Goal: Transaction & Acquisition: Obtain resource

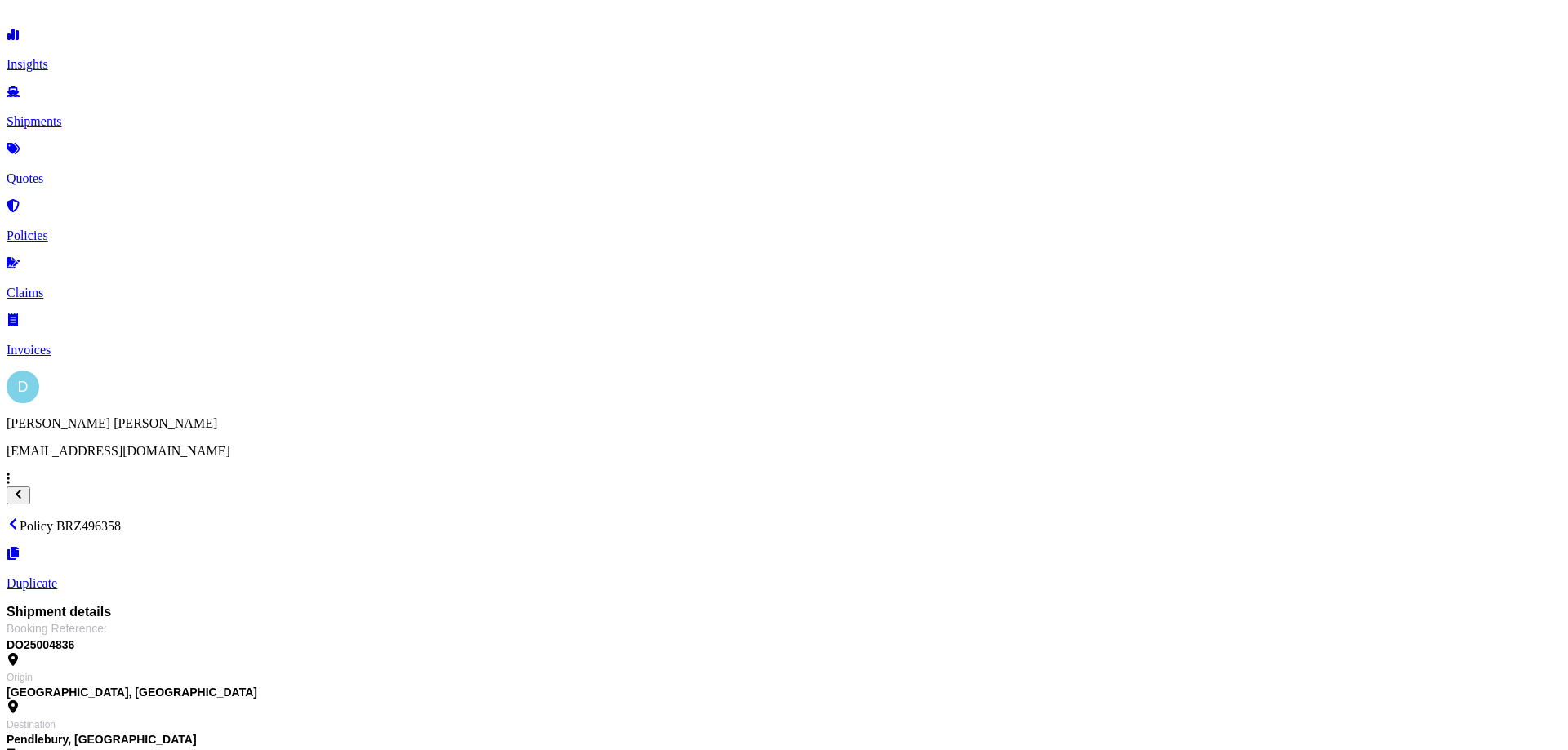
scroll to position [164, 0]
click at [57, 115] on p "Shipments" at bounding box center [784, 122] width 1555 height 15
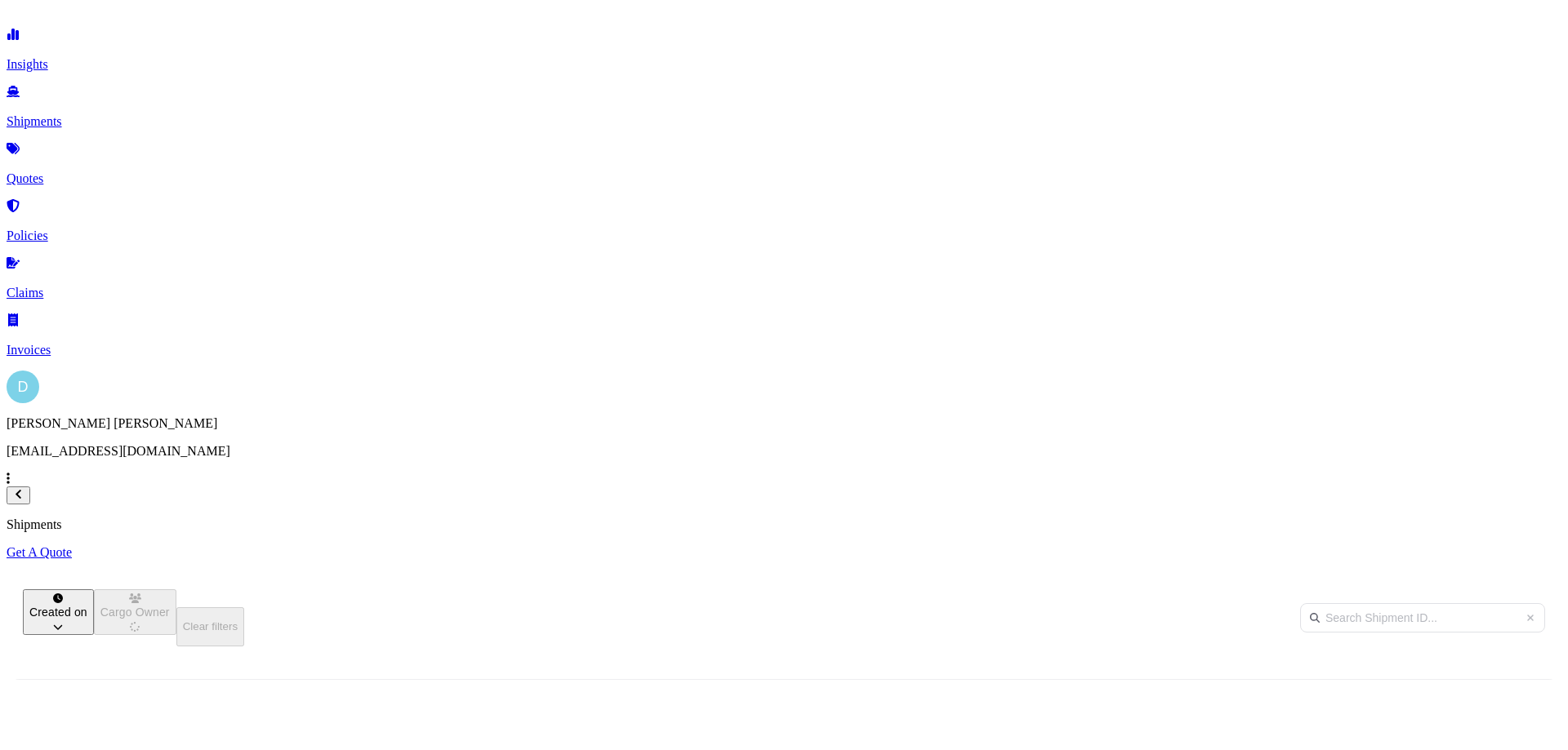
scroll to position [522, 1294]
click at [1502, 517] on div "Shipments Get A Quote" at bounding box center [784, 538] width 1555 height 42
click at [1486, 545] on p "Get A Quote" at bounding box center [784, 552] width 1555 height 15
select select "Sea"
select select "1"
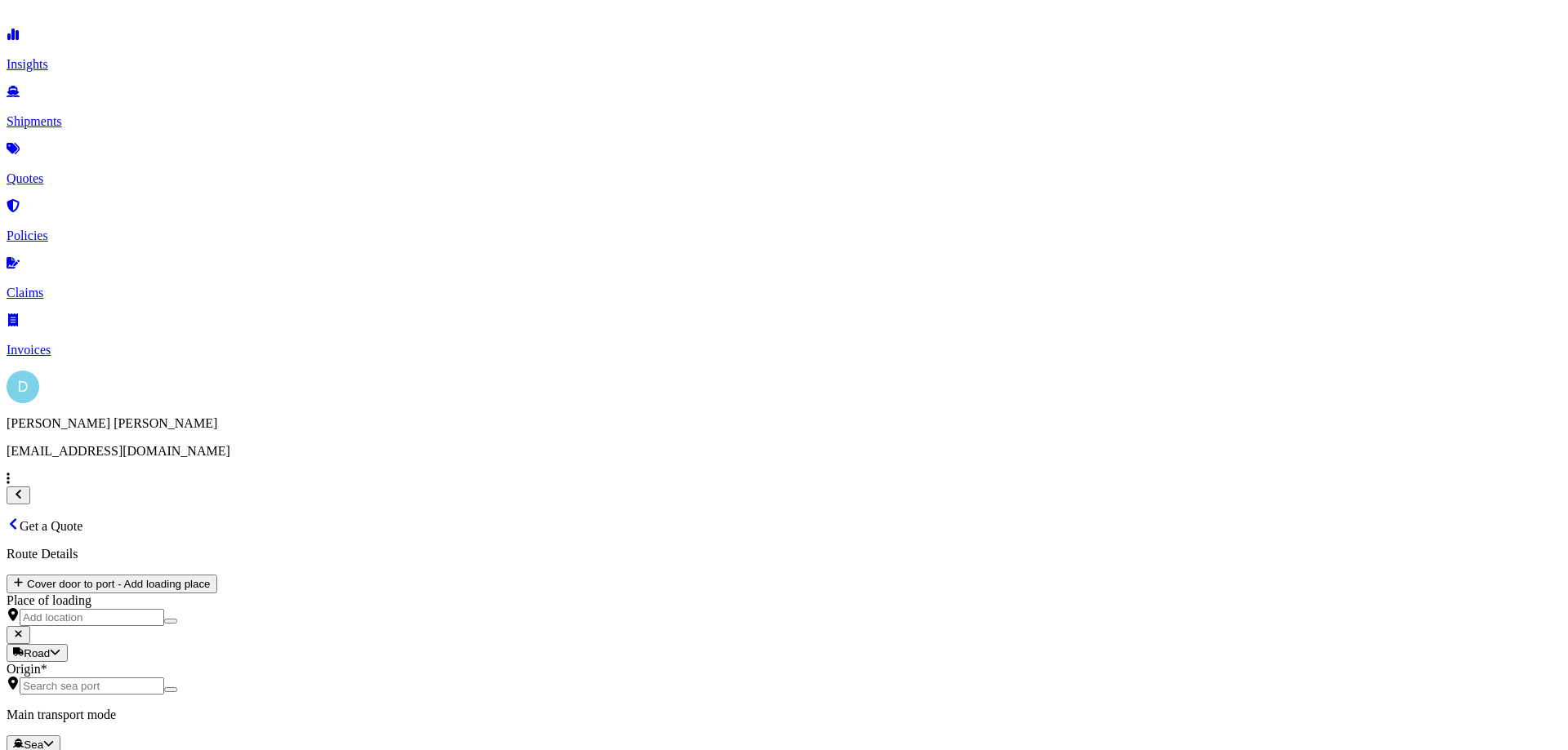
click at [357, 662] on div "Origin *" at bounding box center [784, 678] width 1555 height 32
click at [165, 678] on input "Origin *" at bounding box center [92, 686] width 145 height 17
type input "rotherham"
click at [312, 723] on div "Main transport mode Sea Sea Air Road Rail" at bounding box center [784, 745] width 1555 height 46
click at [307, 336] on body "0 options available. 10 options available. 0 options available. 1 option availa…" at bounding box center [784, 735] width 1555 height 1457
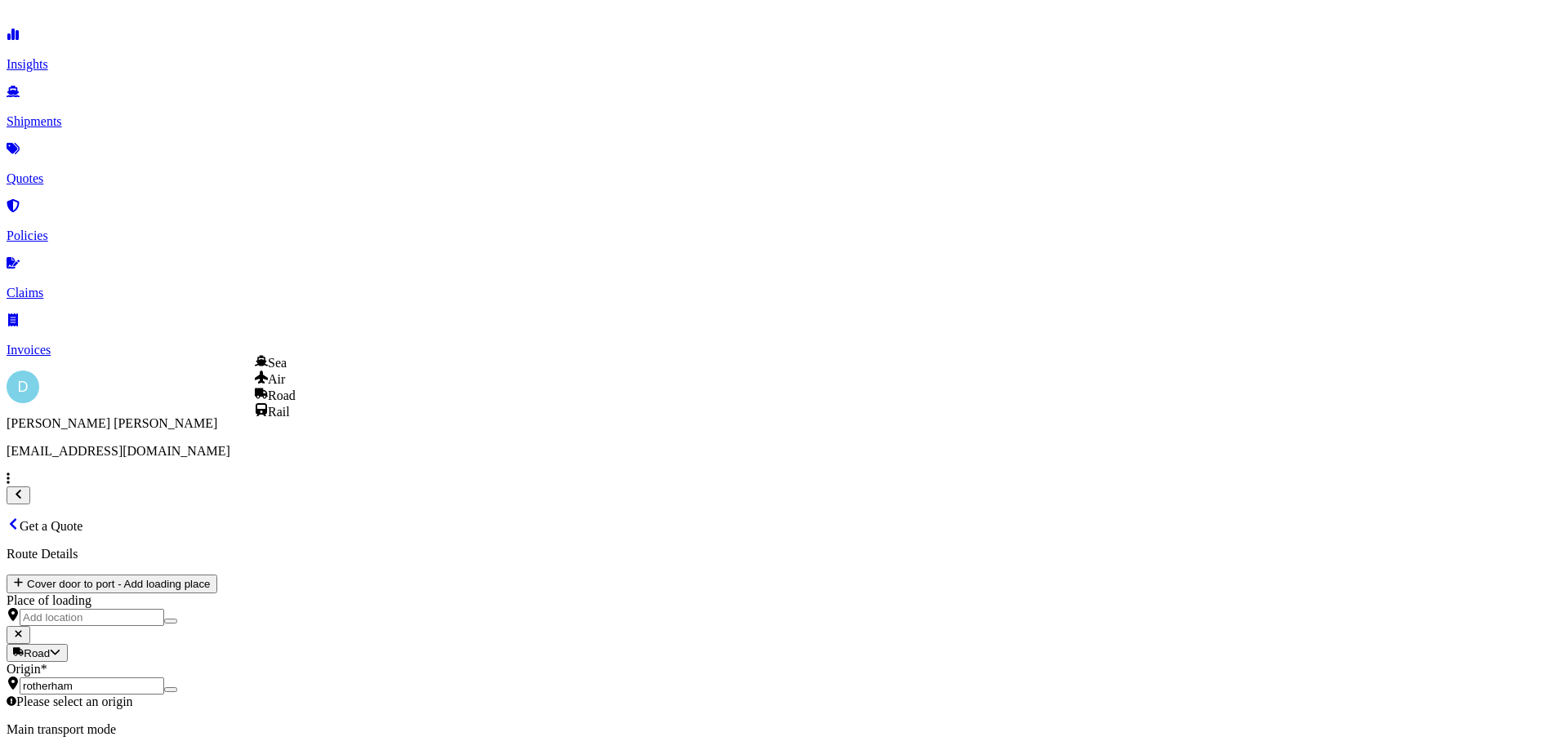
click at [296, 403] on div "Road" at bounding box center [275, 395] width 41 height 17
select select "Road"
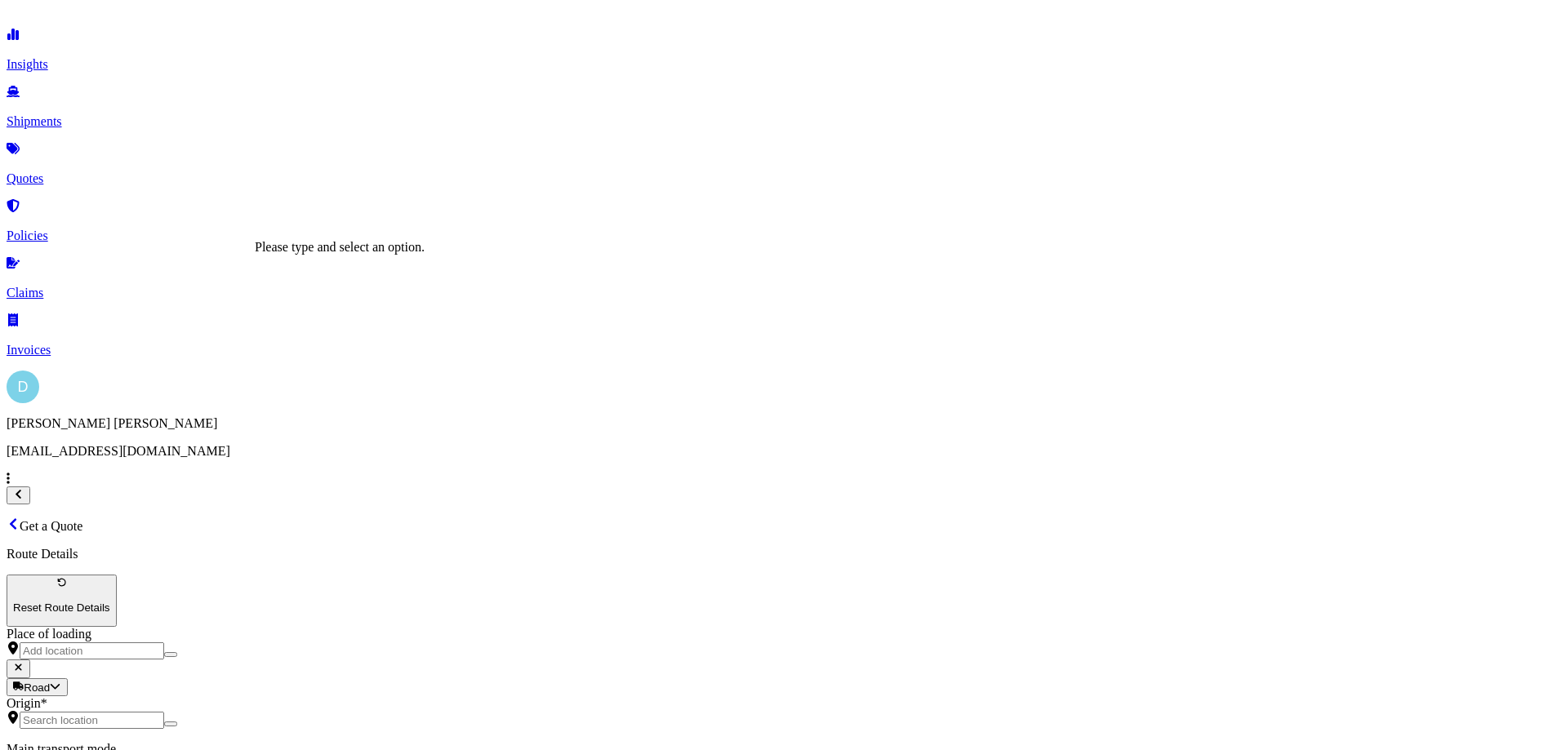
click at [165, 712] on input "Origin *" at bounding box center [92, 720] width 145 height 17
type input "e"
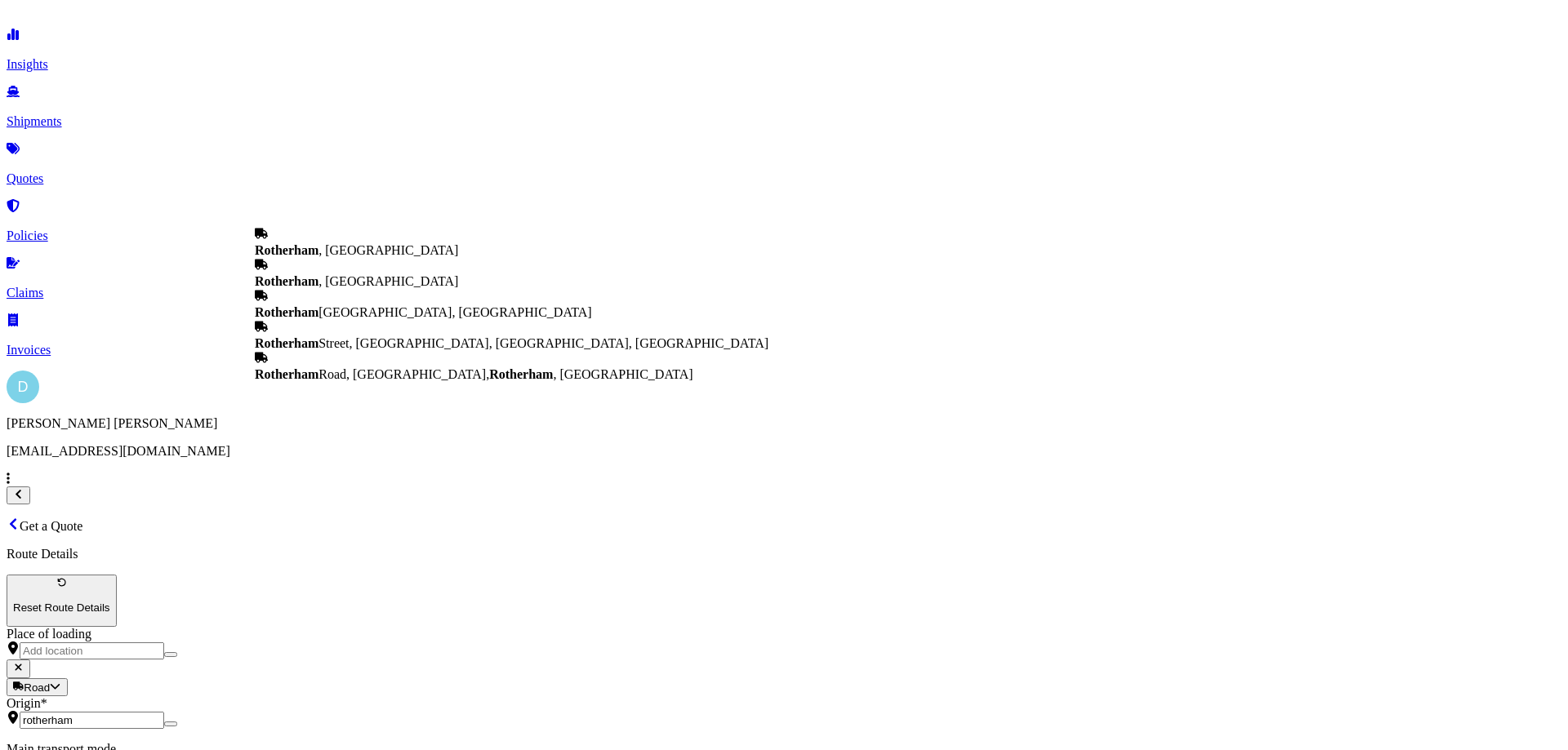
click at [376, 272] on div "[GEOGRAPHIC_DATA] , [GEOGRAPHIC_DATA]" at bounding box center [512, 272] width 514 height 31
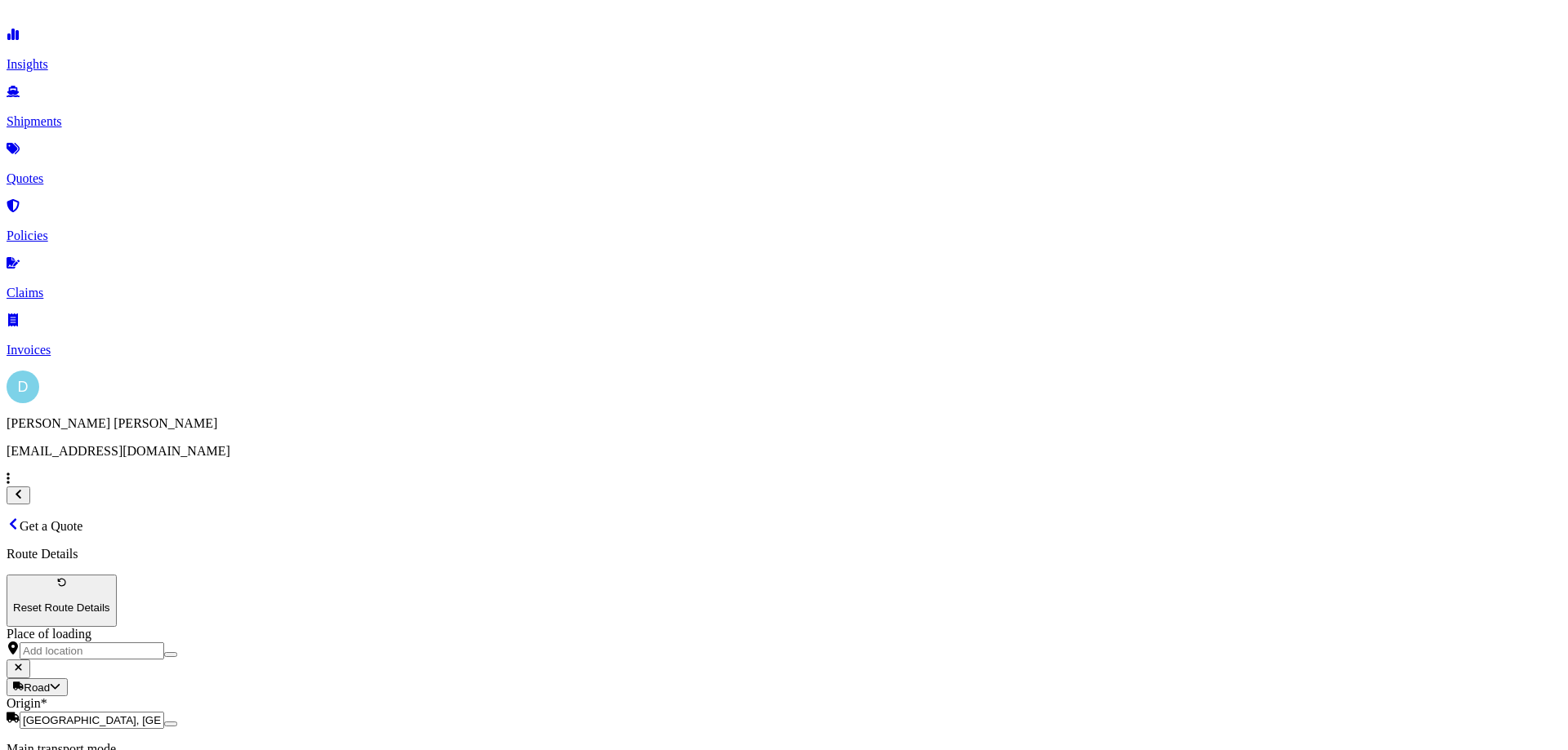
drag, startPoint x: 450, startPoint y: 198, endPoint x: 351, endPoint y: 208, distance: 99.5
click at [350, 696] on div "Origin * [GEOGRAPHIC_DATA], [GEOGRAPHIC_DATA]" at bounding box center [784, 712] width 1555 height 32
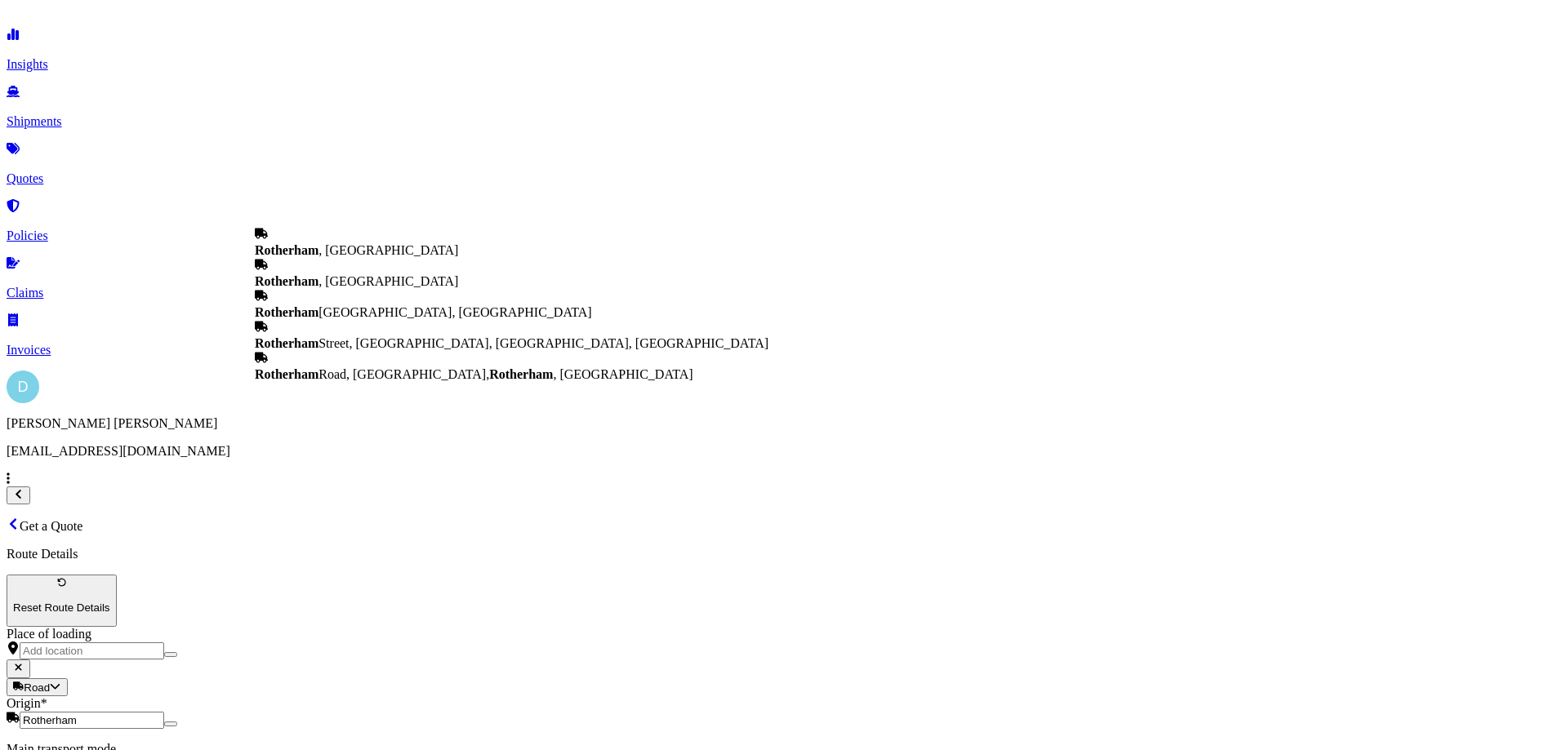
click at [376, 256] on span "[GEOGRAPHIC_DATA] , [GEOGRAPHIC_DATA]" at bounding box center [356, 250] width 204 height 14
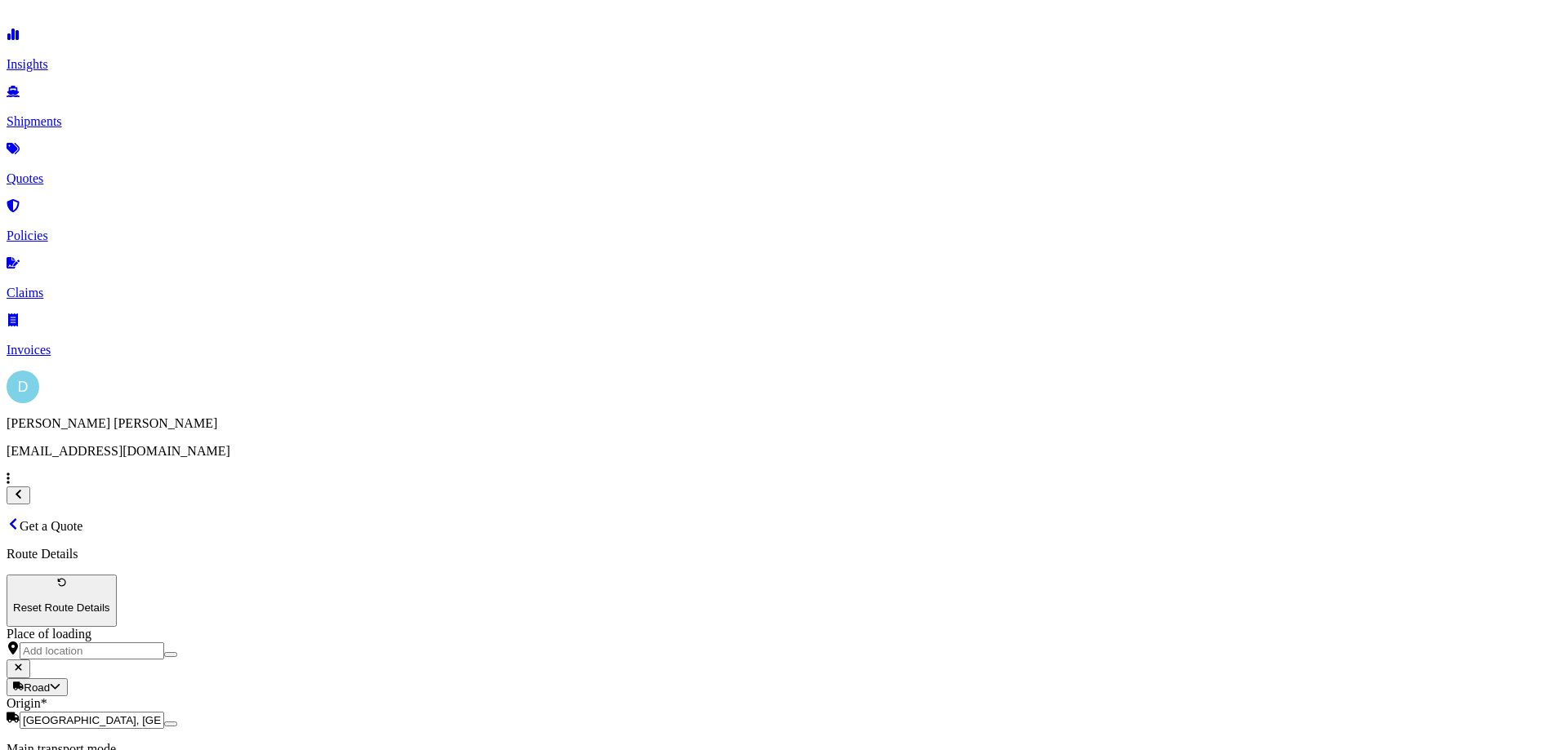
type input "[GEOGRAPHIC_DATA], [GEOGRAPHIC_DATA]"
click at [406, 415] on div "[STREET_ADDRESS]" at bounding box center [423, 410] width 336 height 31
type input "[STREET_ADDRESS]"
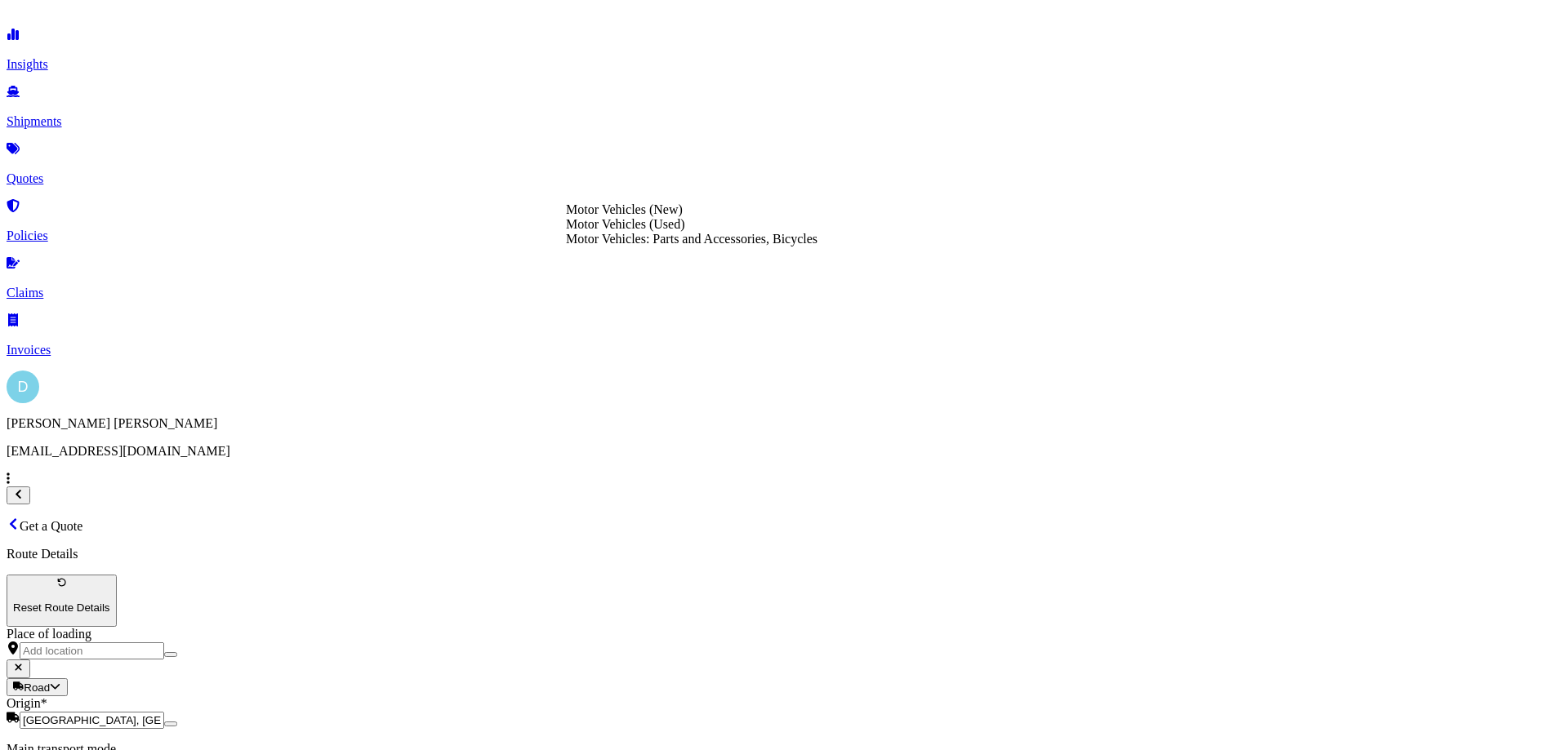
click at [701, 247] on div "Motor Vehicles: Parts and Accessories, Bicycles" at bounding box center [691, 239] width 252 height 15
type input "Motor Vehicles: Parts and Accessories, Bicycles"
drag, startPoint x: 1081, startPoint y: 189, endPoint x: 1101, endPoint y: 189, distance: 20.0
type textarea "Car panel"
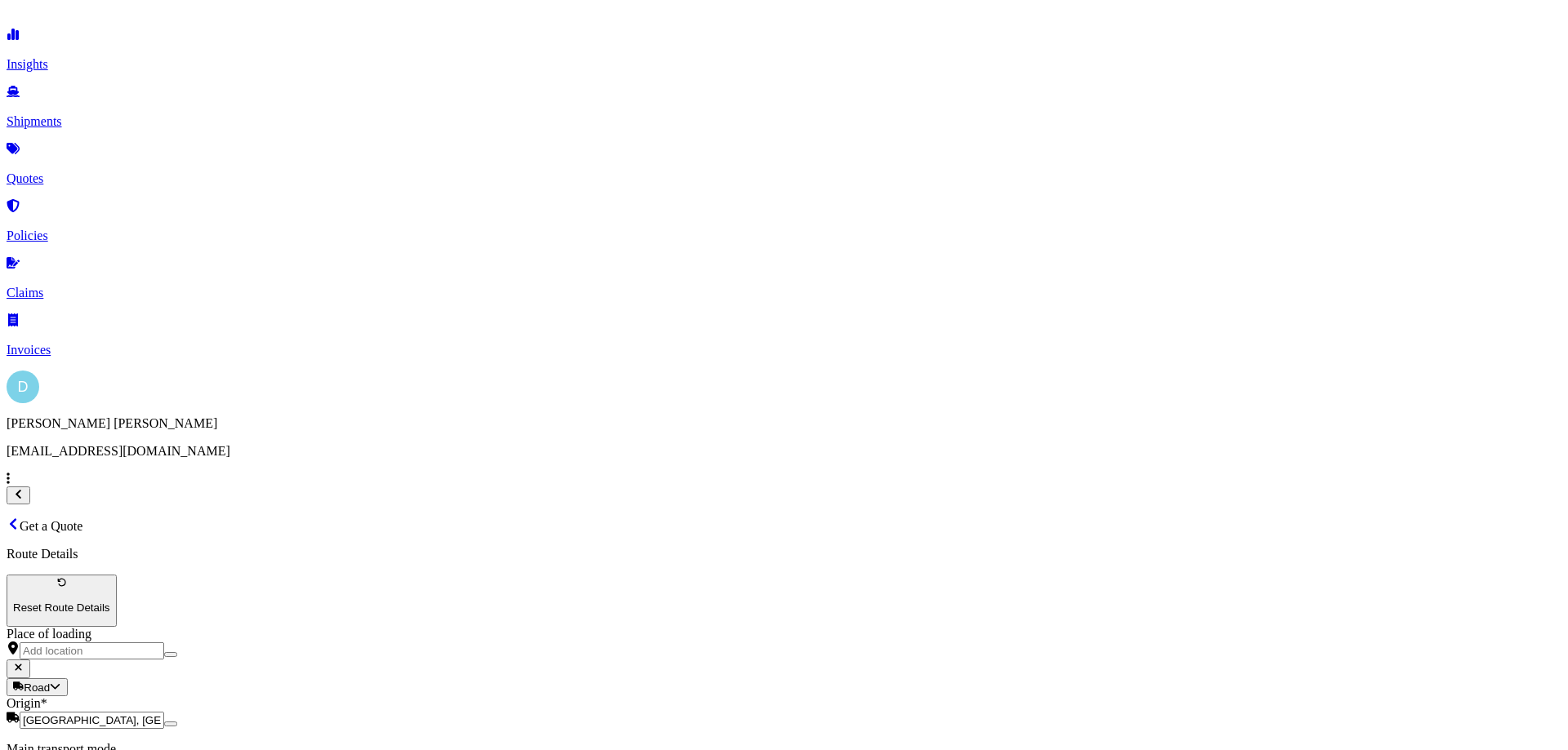
type input "1100"
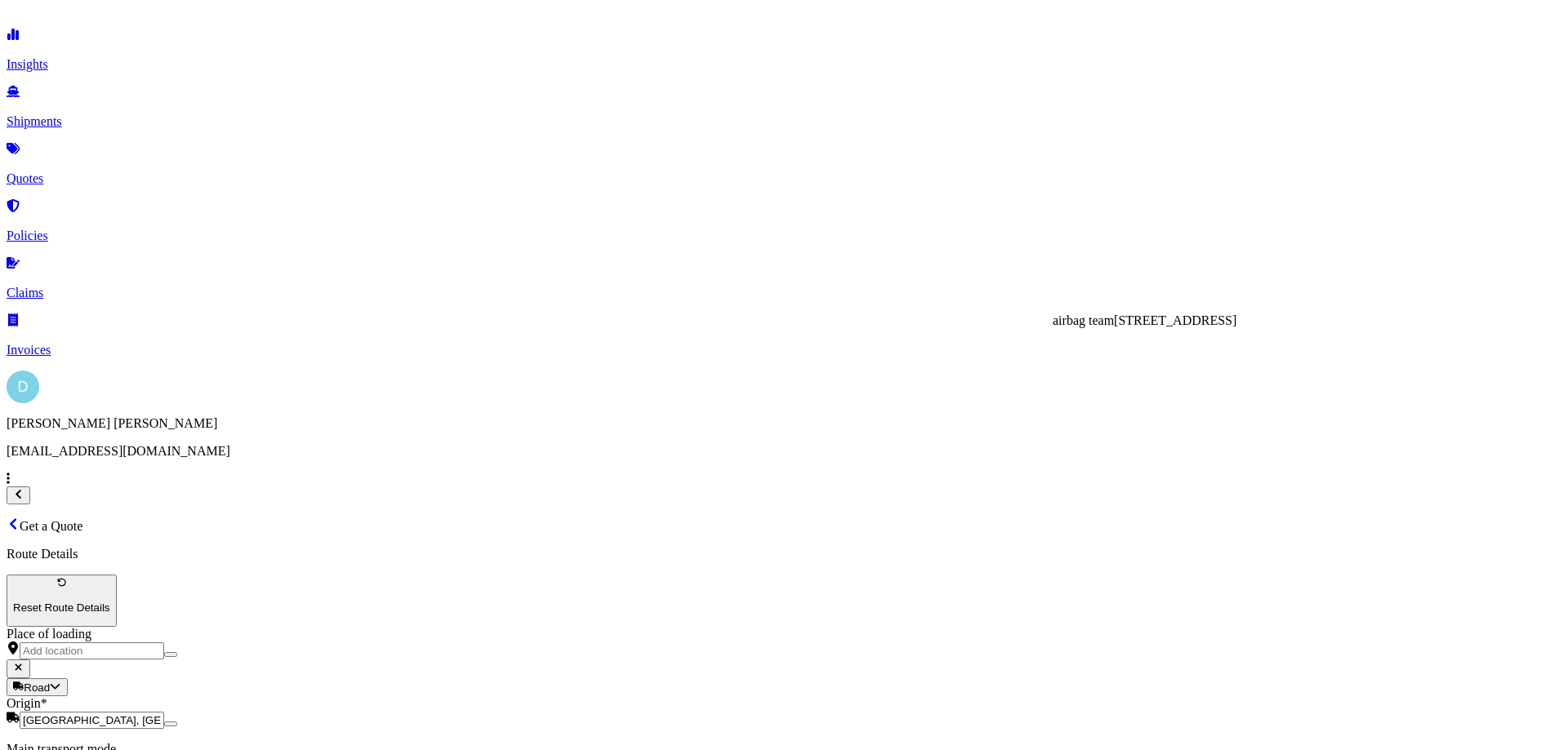
click at [1141, 328] on div "[STREET_ADDRESS]" at bounding box center [1144, 321] width 184 height 15
type input "airbag team"
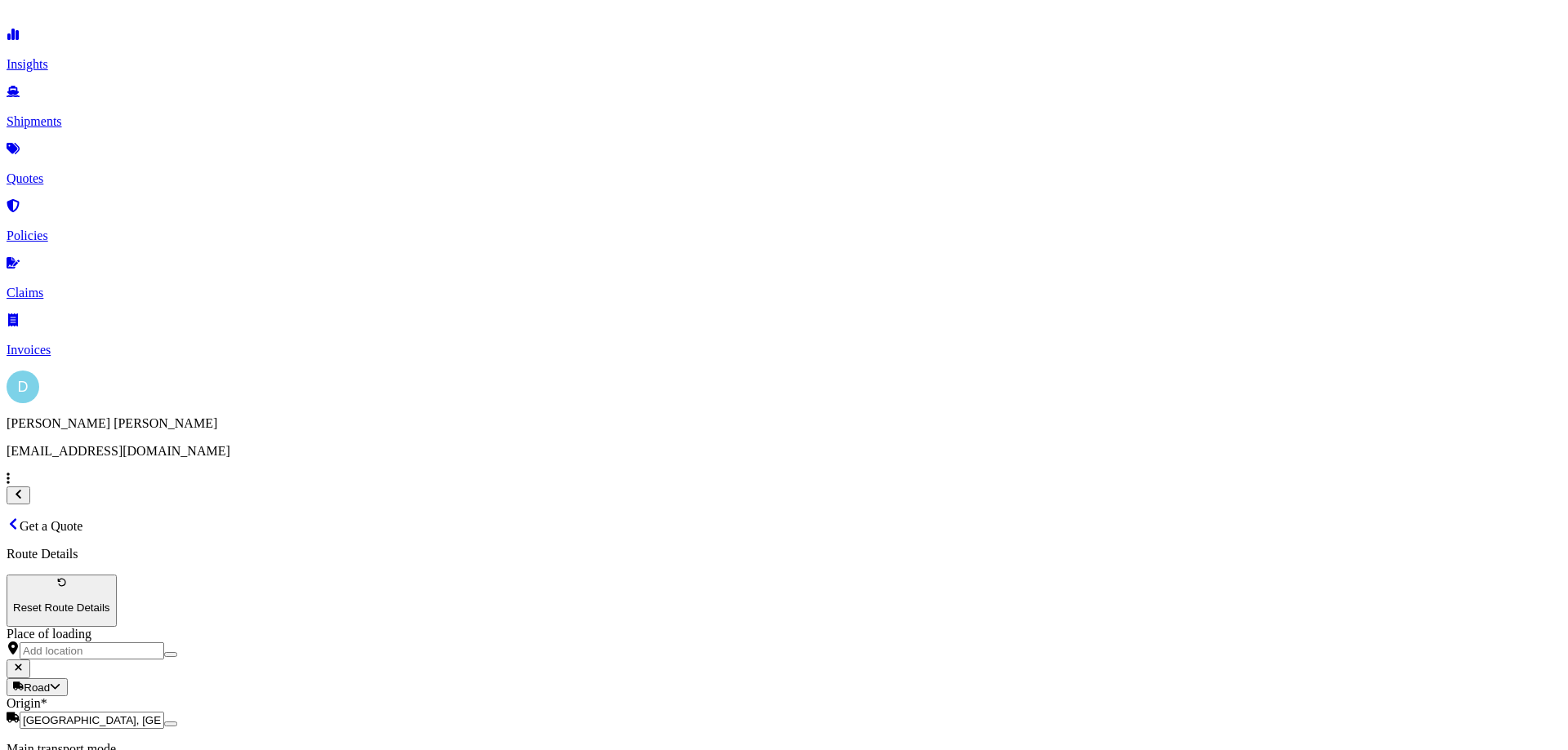
type input "DO25004854"
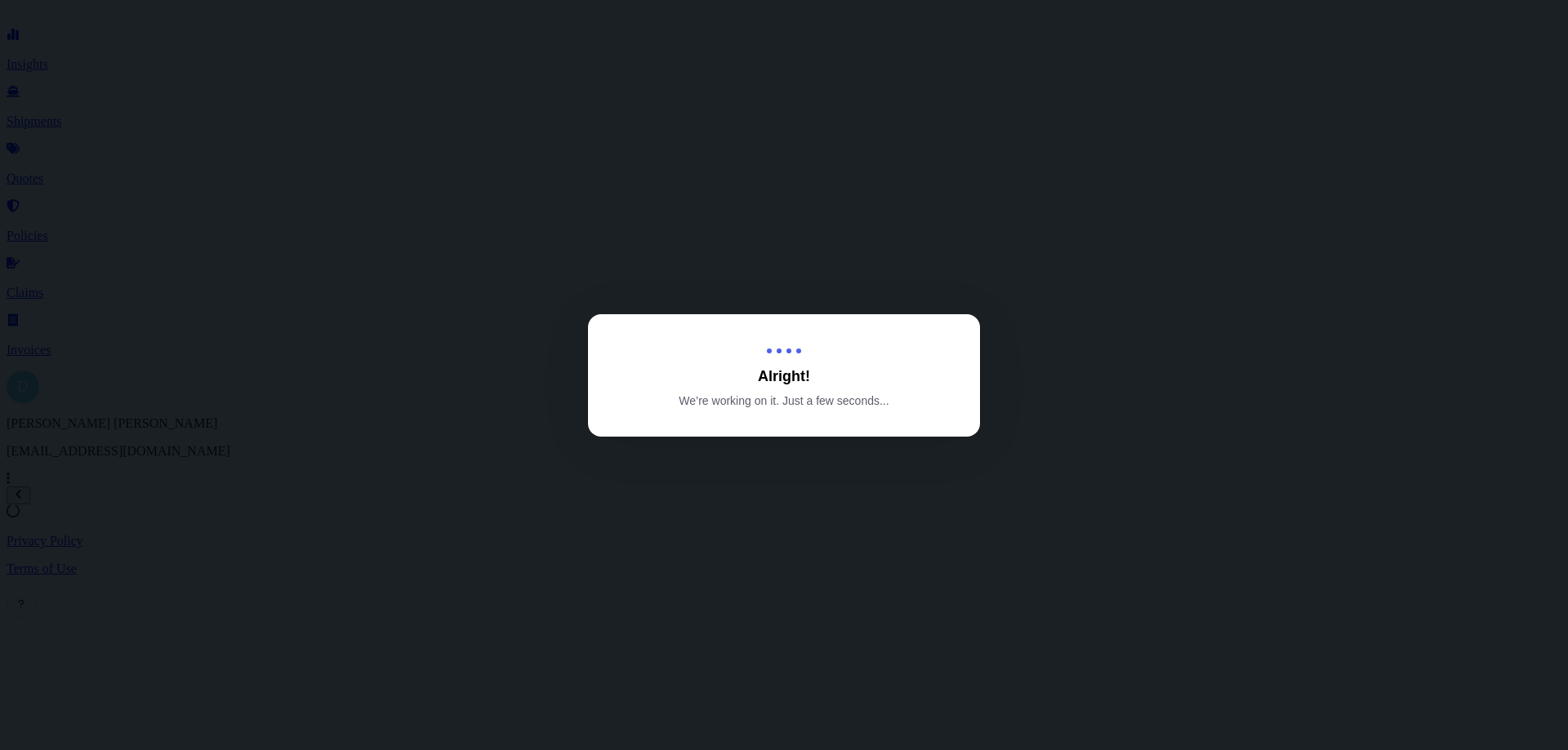
select select "Road"
select select "1"
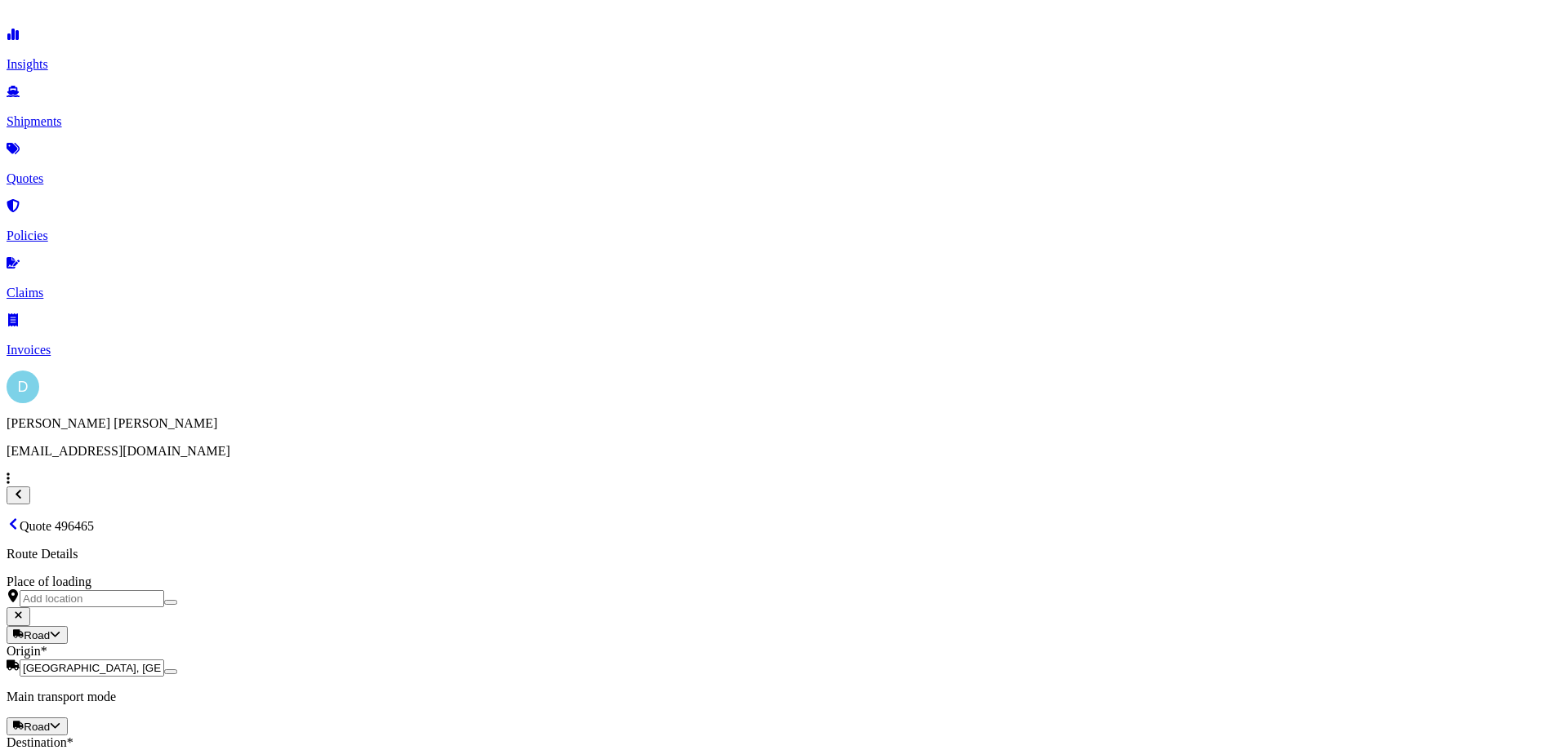
scroll to position [1824, 0]
click at [348, 326] on button "11" at bounding box center [347, 328] width 26 height 26
type input "[DATE]"
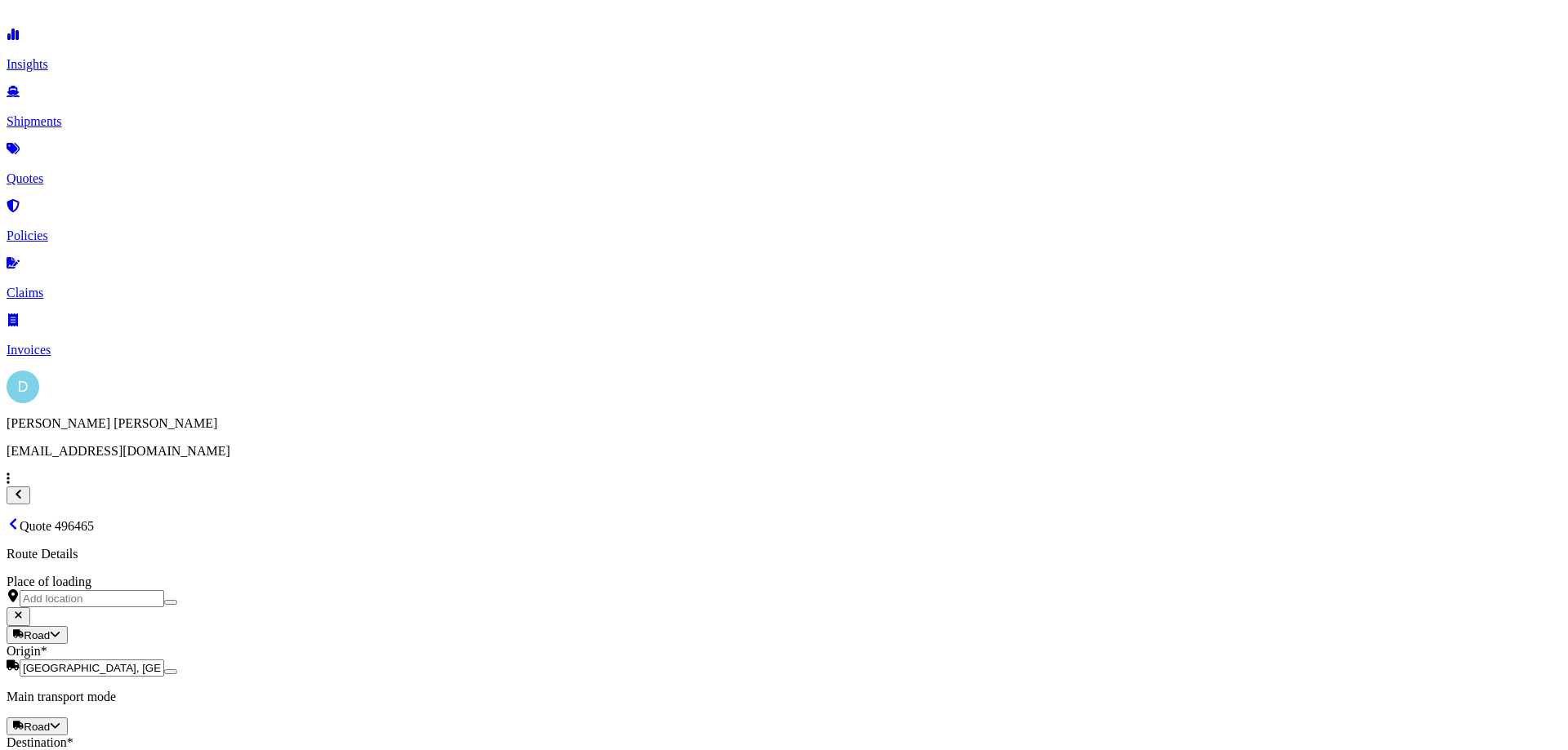
click at [795, 331] on button "12" at bounding box center [798, 328] width 26 height 26
type input "[DATE]"
